Goal: Information Seeking & Learning: Learn about a topic

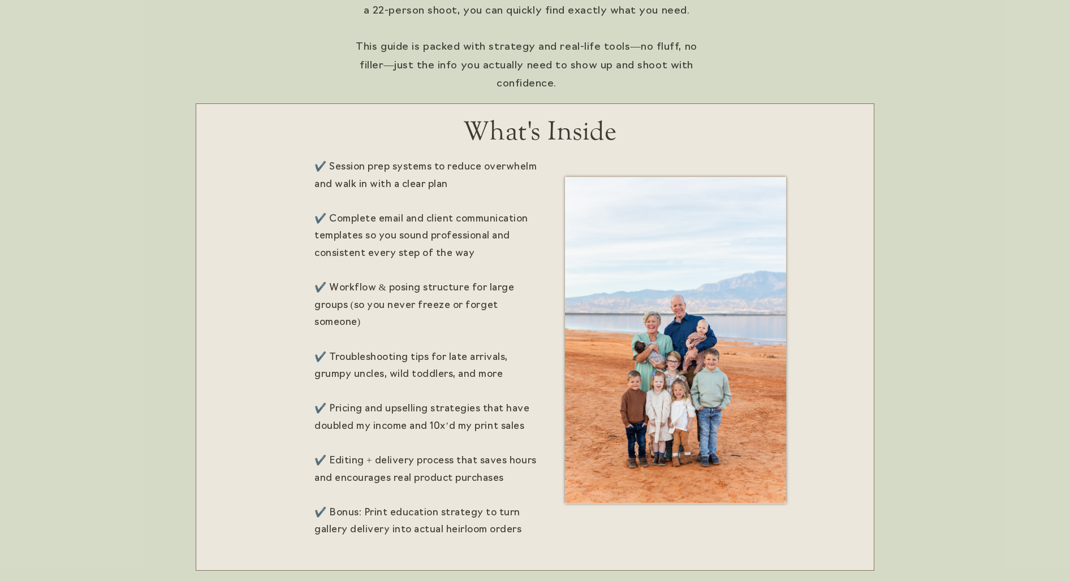
scroll to position [1013, 0]
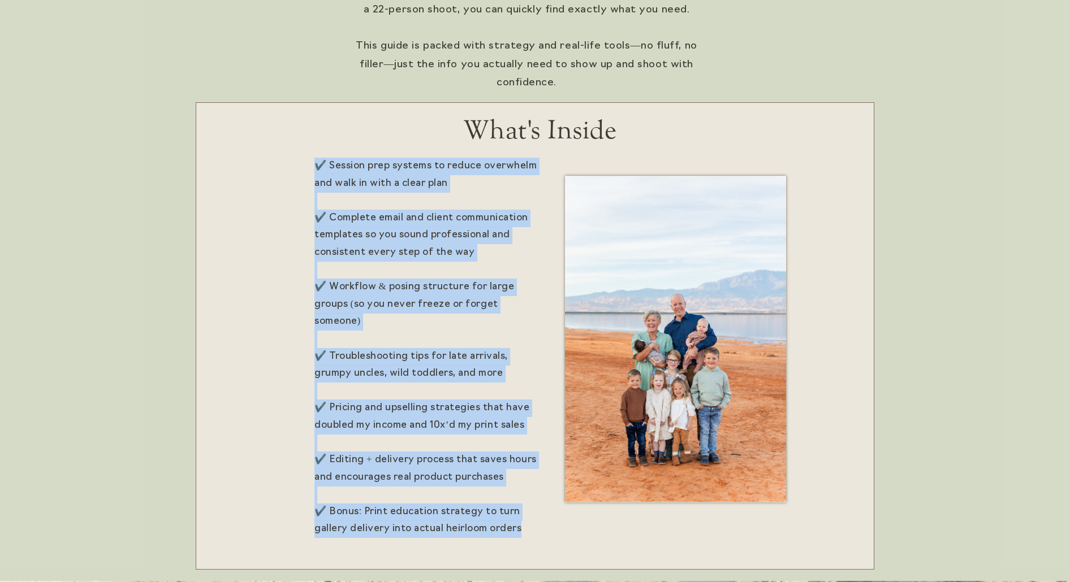
drag, startPoint x: 507, startPoint y: 517, endPoint x: 303, endPoint y: 204, distance: 373.5
click at [303, 204] on div "✔️ Session prep systems to reduce overwhelm and walk in with a clear plan ✔️ Co…" at bounding box center [535, 231] width 678 height 700
copy div "✔️ Session prep systems to reduce overwhelm and walk in with a clear plan ✔️ Co…"
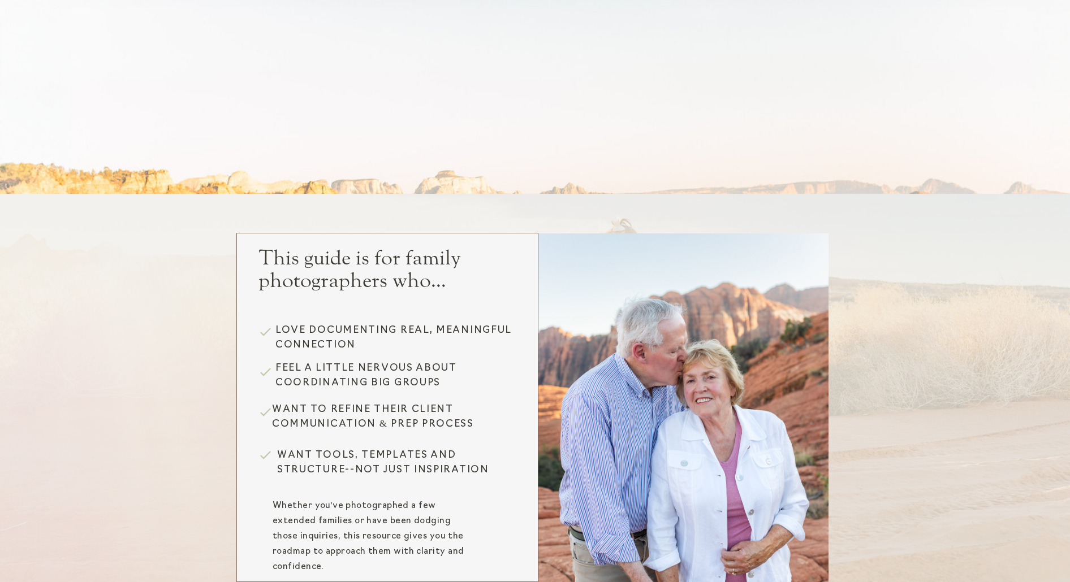
scroll to position [1778, 0]
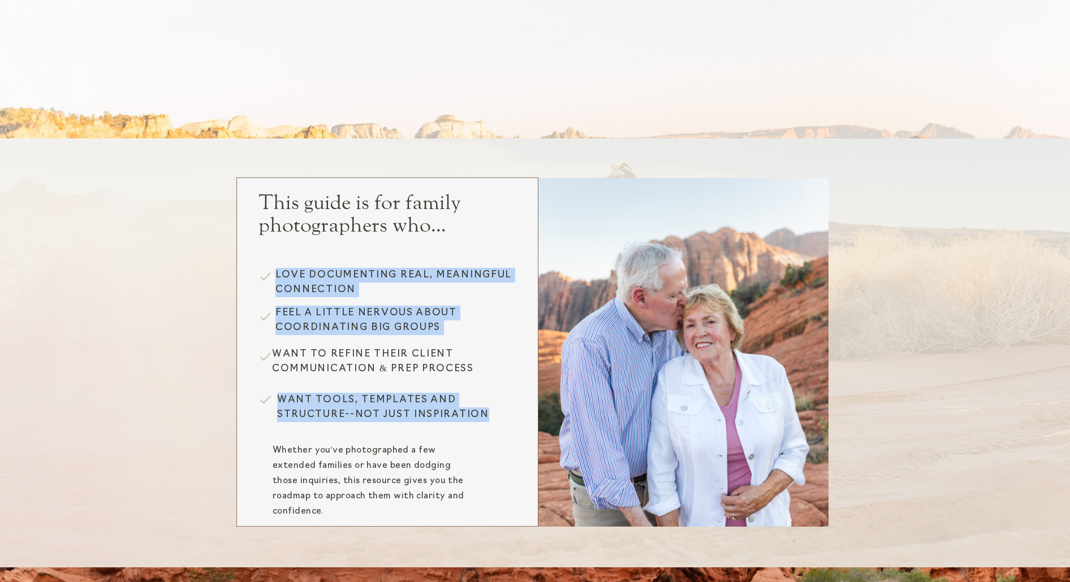
drag, startPoint x: 482, startPoint y: 412, endPoint x: 277, endPoint y: 273, distance: 247.9
click at [277, 273] on div "Want to refine their client communication & prep process This guide is for fami…" at bounding box center [535, 353] width 678 height 429
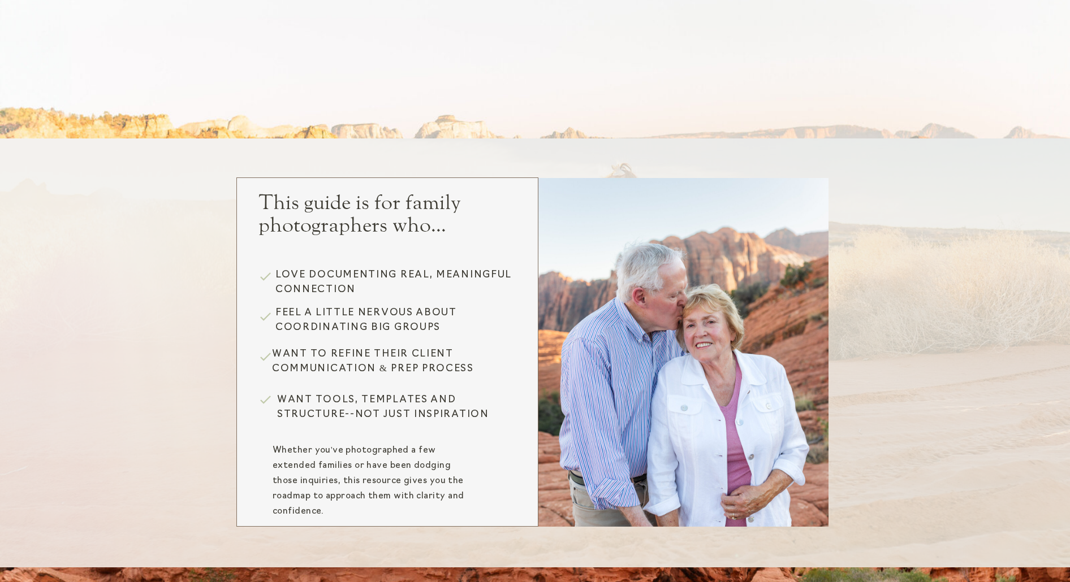
click at [298, 306] on p "Feel a little nervous about coordinating big groups" at bounding box center [395, 321] width 240 height 30
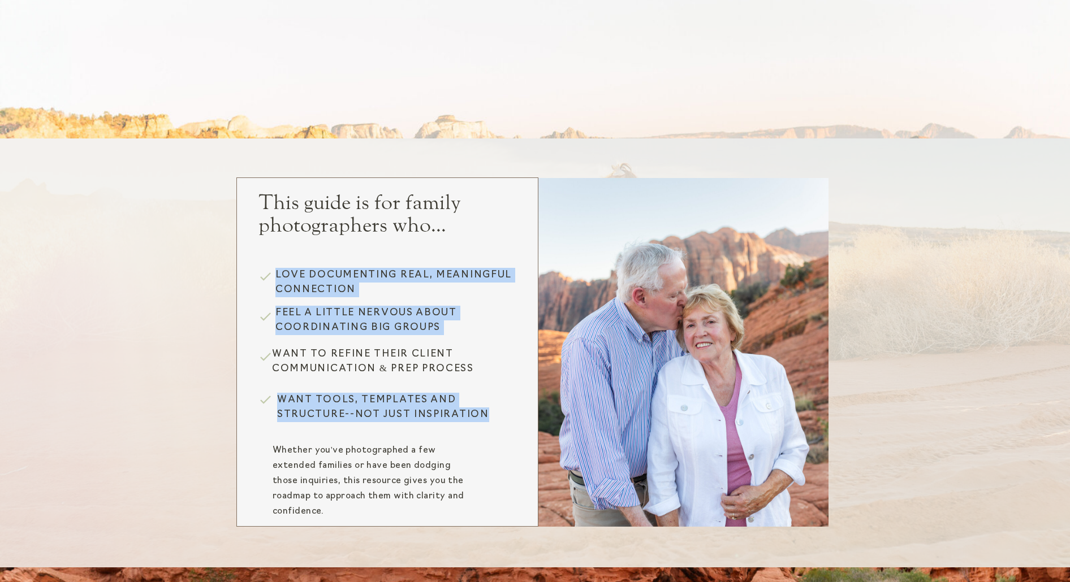
drag, startPoint x: 278, startPoint y: 273, endPoint x: 464, endPoint y: 424, distance: 239.1
click at [464, 424] on div "Want to refine their client communication & prep process This guide is for fami…" at bounding box center [535, 353] width 678 height 429
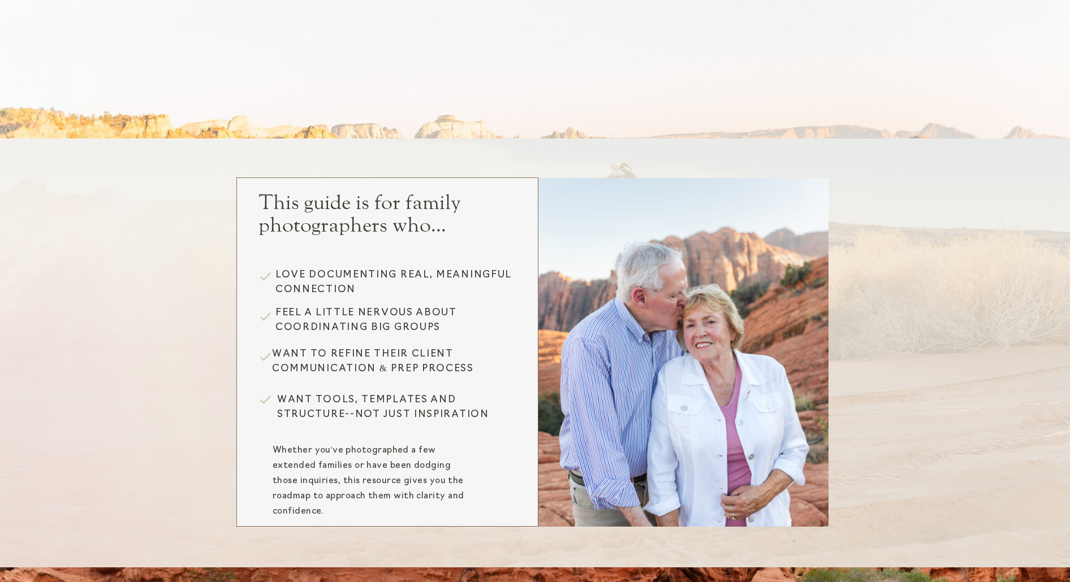
click at [403, 349] on p "Want to refine their client communication & prep process" at bounding box center [392, 364] width 240 height 34
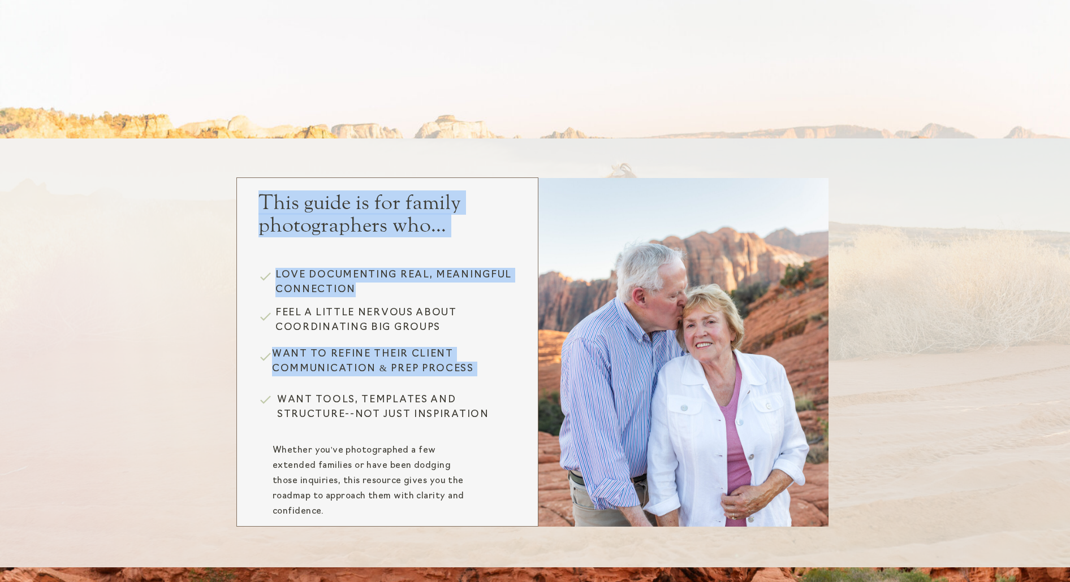
drag, startPoint x: 358, startPoint y: 289, endPoint x: 276, endPoint y: 275, distance: 83.6
click at [276, 275] on p "Love documenting real, meaningful connection" at bounding box center [395, 284] width 240 height 32
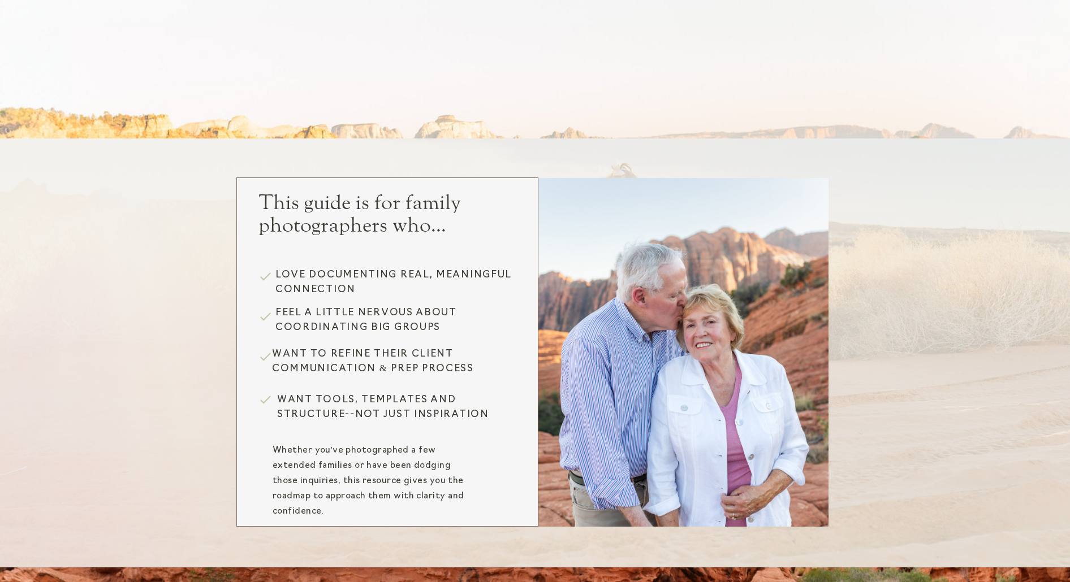
click at [330, 275] on p "Love documenting real, meaningful connection" at bounding box center [395, 284] width 240 height 32
drag, startPoint x: 358, startPoint y: 285, endPoint x: 276, endPoint y: 272, distance: 83.6
click at [276, 272] on p "Love documenting real, meaningful connection" at bounding box center [395, 284] width 240 height 32
copy p "Love documenting real, meaningful connection"
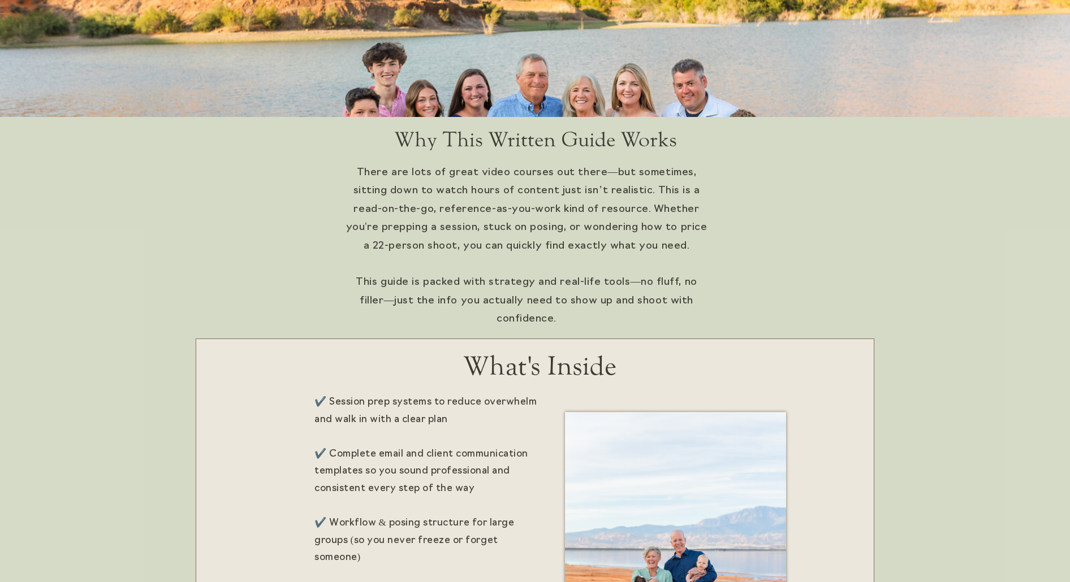
scroll to position [759, 0]
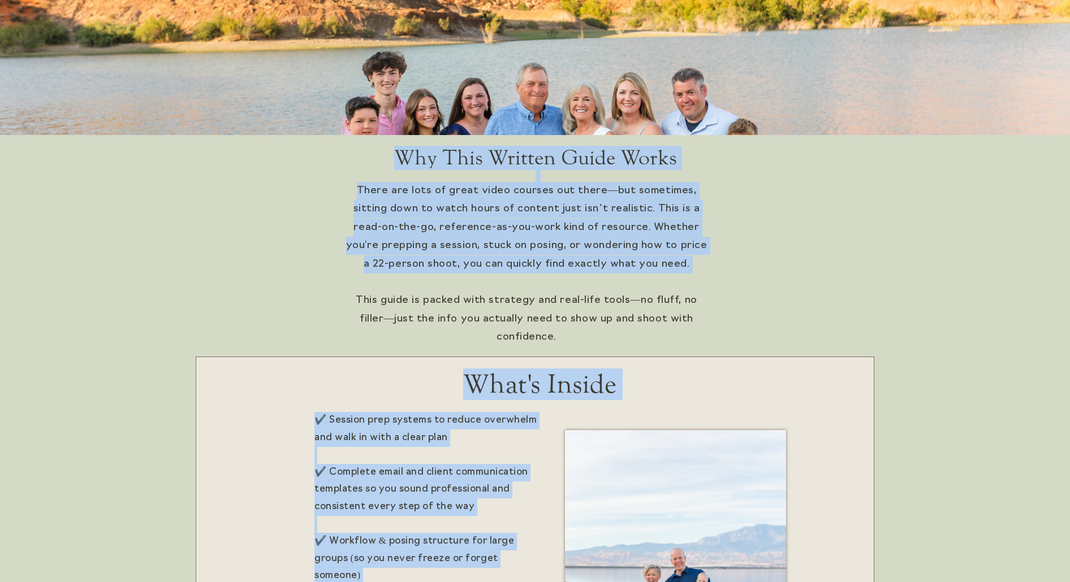
drag, startPoint x: 709, startPoint y: 319, endPoint x: 502, endPoint y: 273, distance: 212.0
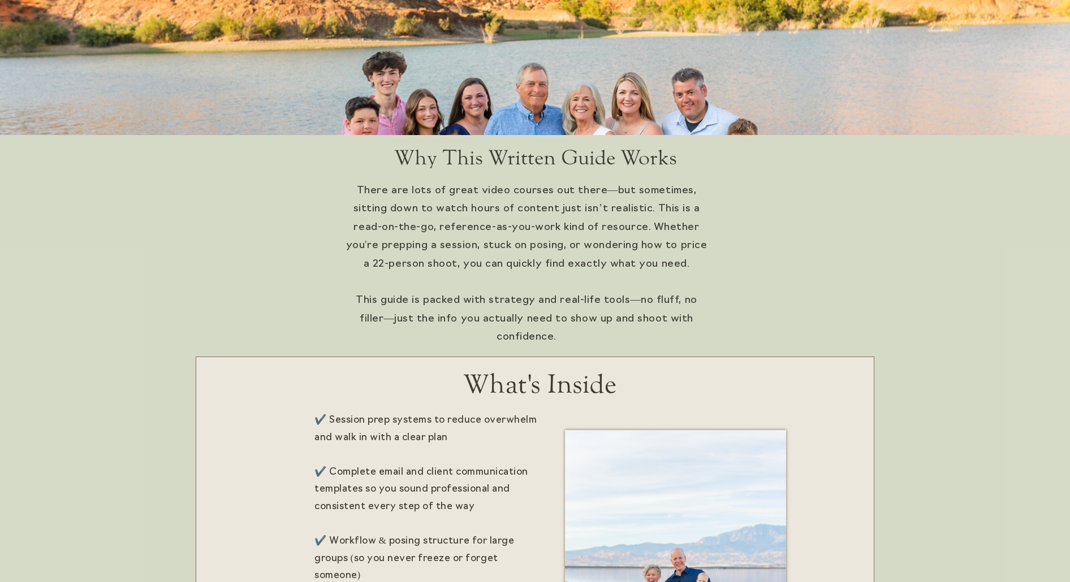
click at [514, 273] on p "There are lots of great video courses out there—but sometimes, sitting down to …" at bounding box center [526, 255] width 365 height 146
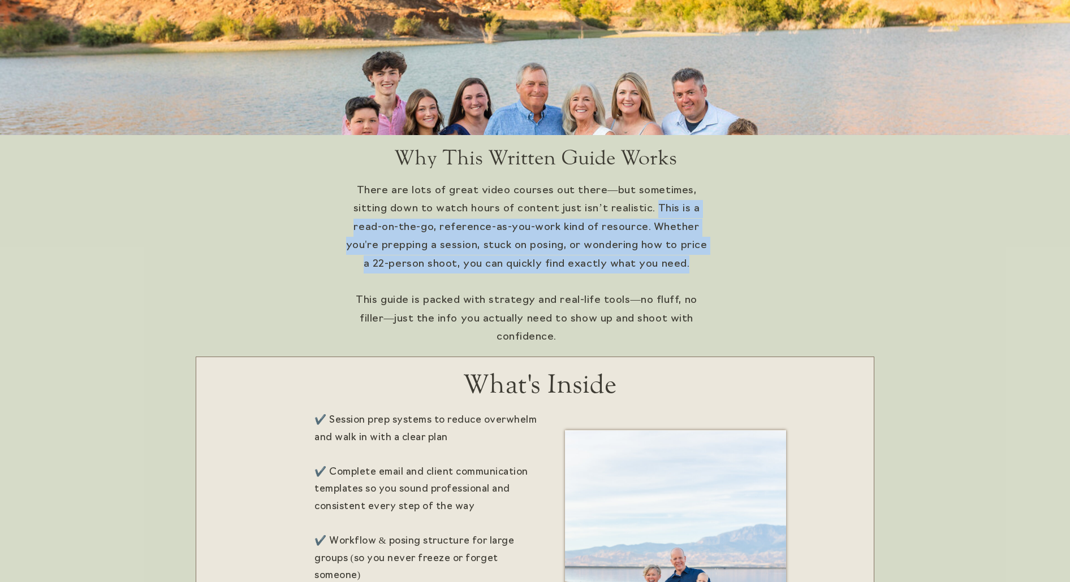
drag, startPoint x: 611, startPoint y: 209, endPoint x: 676, endPoint y: 266, distance: 87.3
click at [676, 266] on p "There are lots of great video courses out there—but sometimes, sitting down to …" at bounding box center [526, 255] width 365 height 146
copy p "This is a read-on-the-go, reference-as-you-work kind of resource. Whether you'r…"
